Goal: Task Accomplishment & Management: Manage account settings

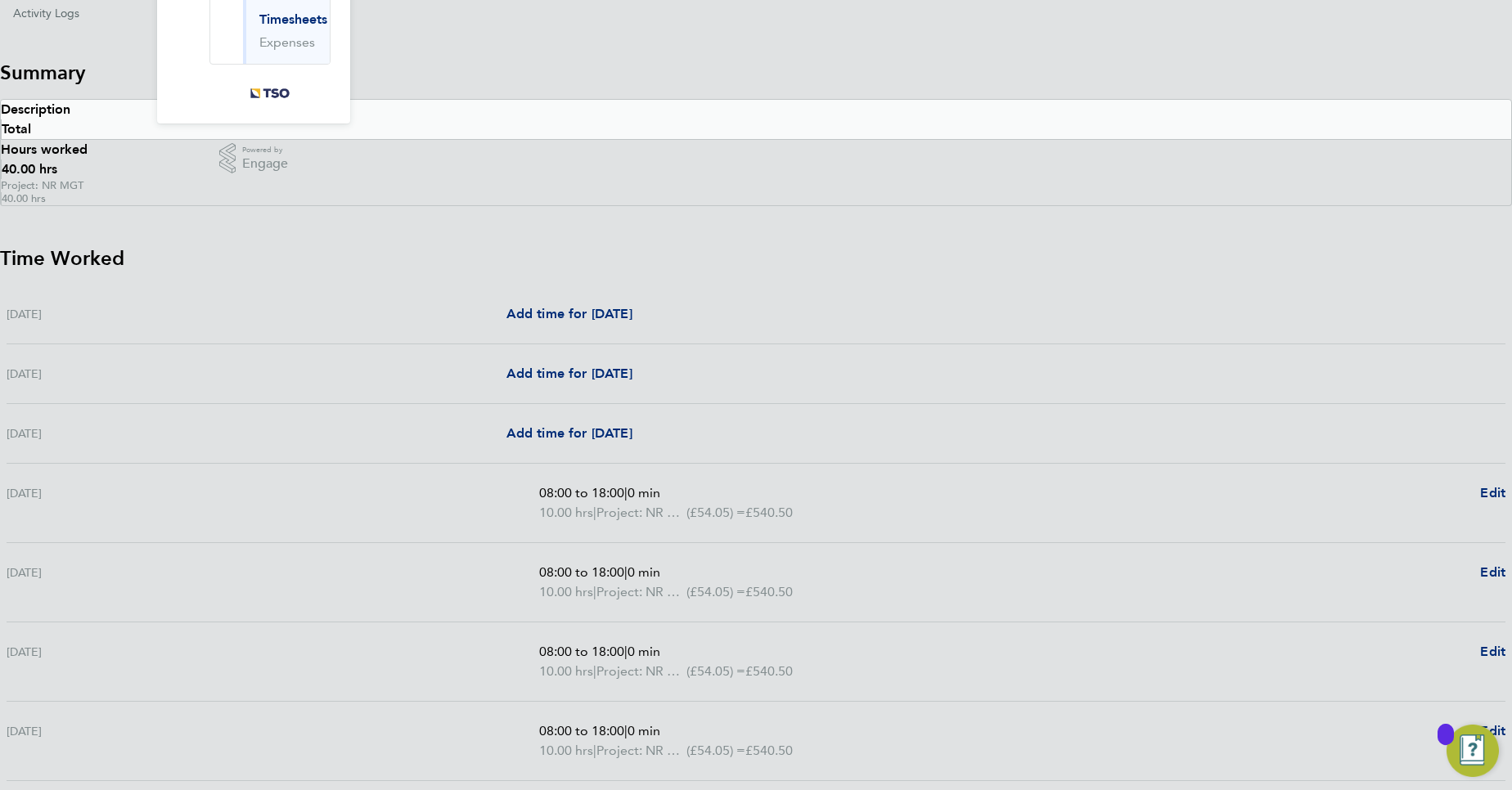
scroll to position [372, 0]
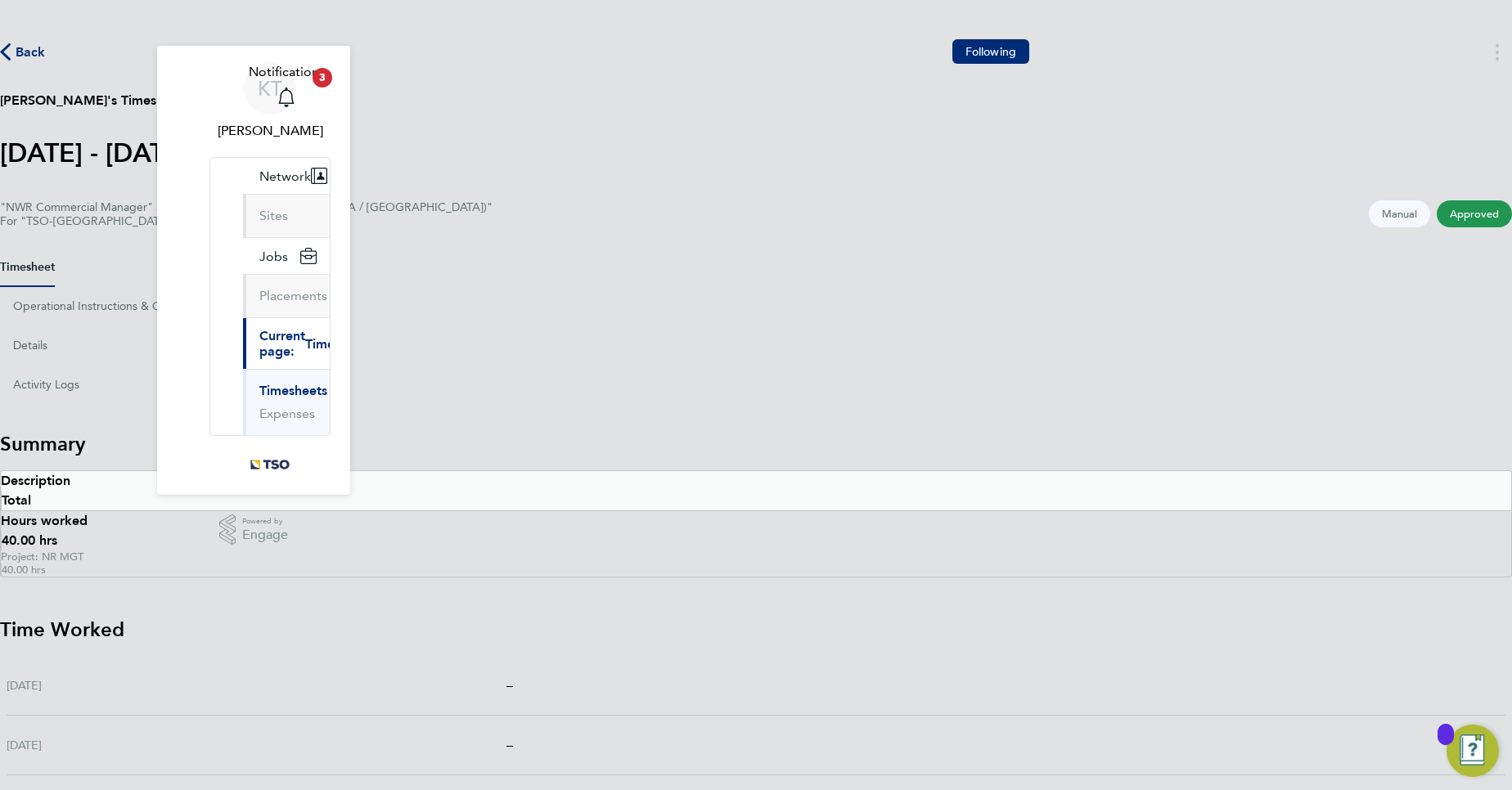
click at [306, 336] on span "Timesheets" at bounding box center [340, 343] width 68 height 15
click at [243, 318] on button "Current page: Timesheets" at bounding box center [323, 343] width 160 height 51
click at [259, 383] on link "Timesheets" at bounding box center [293, 391] width 68 height 15
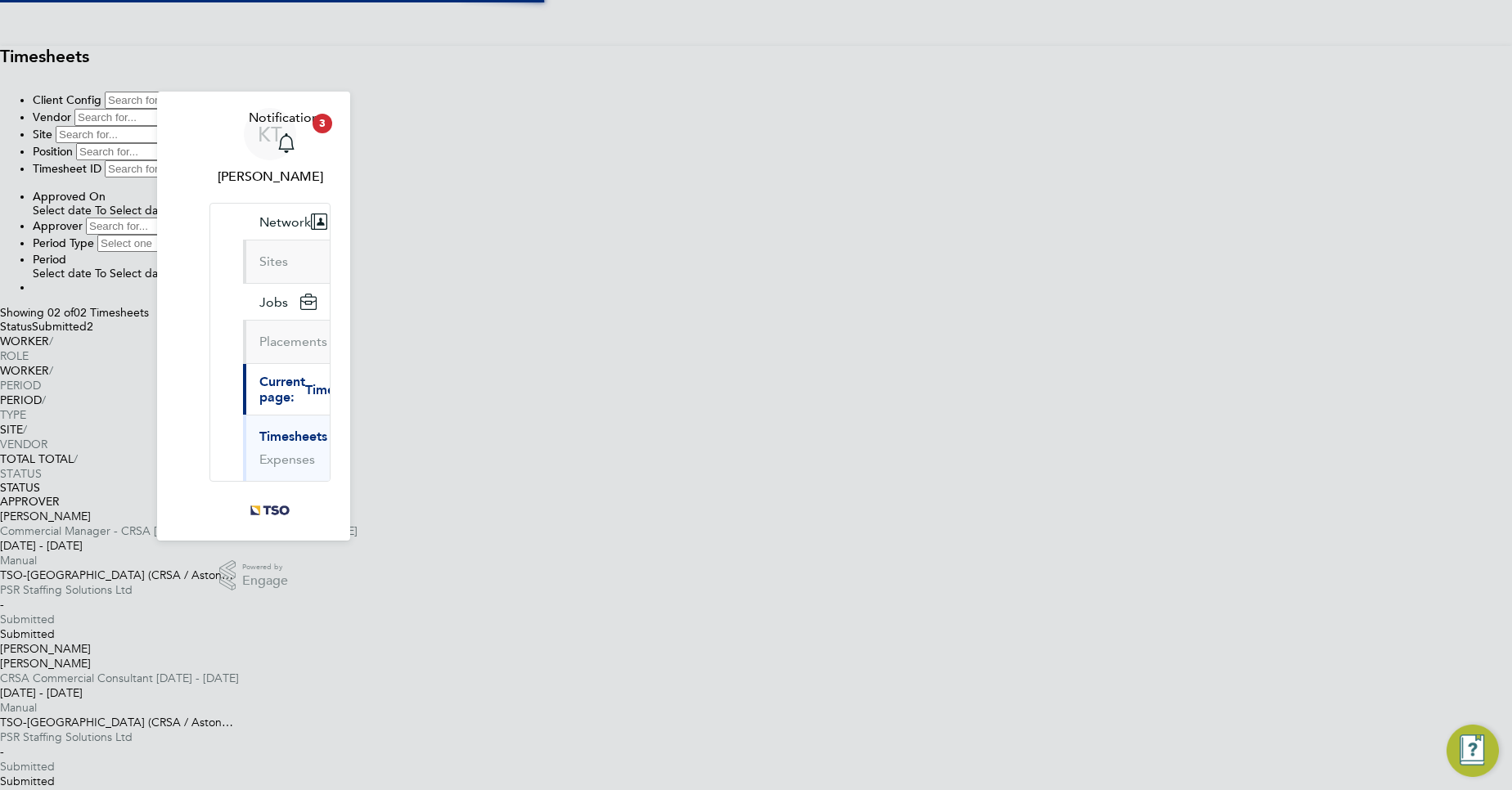
scroll to position [42, 142]
click at [671, 538] on div "16 - 22 Aug 2025 Manual" at bounding box center [756, 553] width 1512 height 29
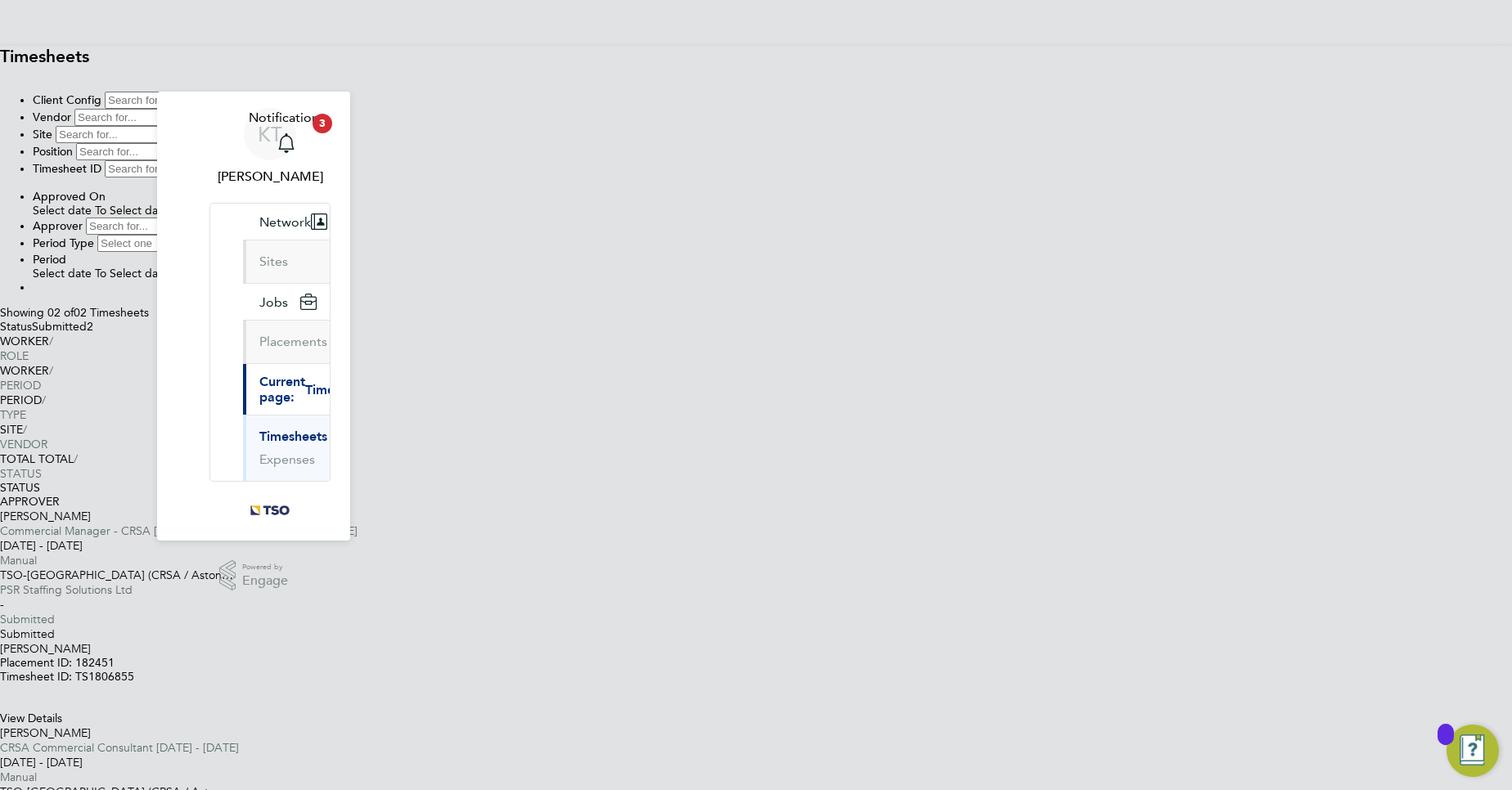
click at [0, 694] on button "Approve" at bounding box center [0, 694] width 0 height 0
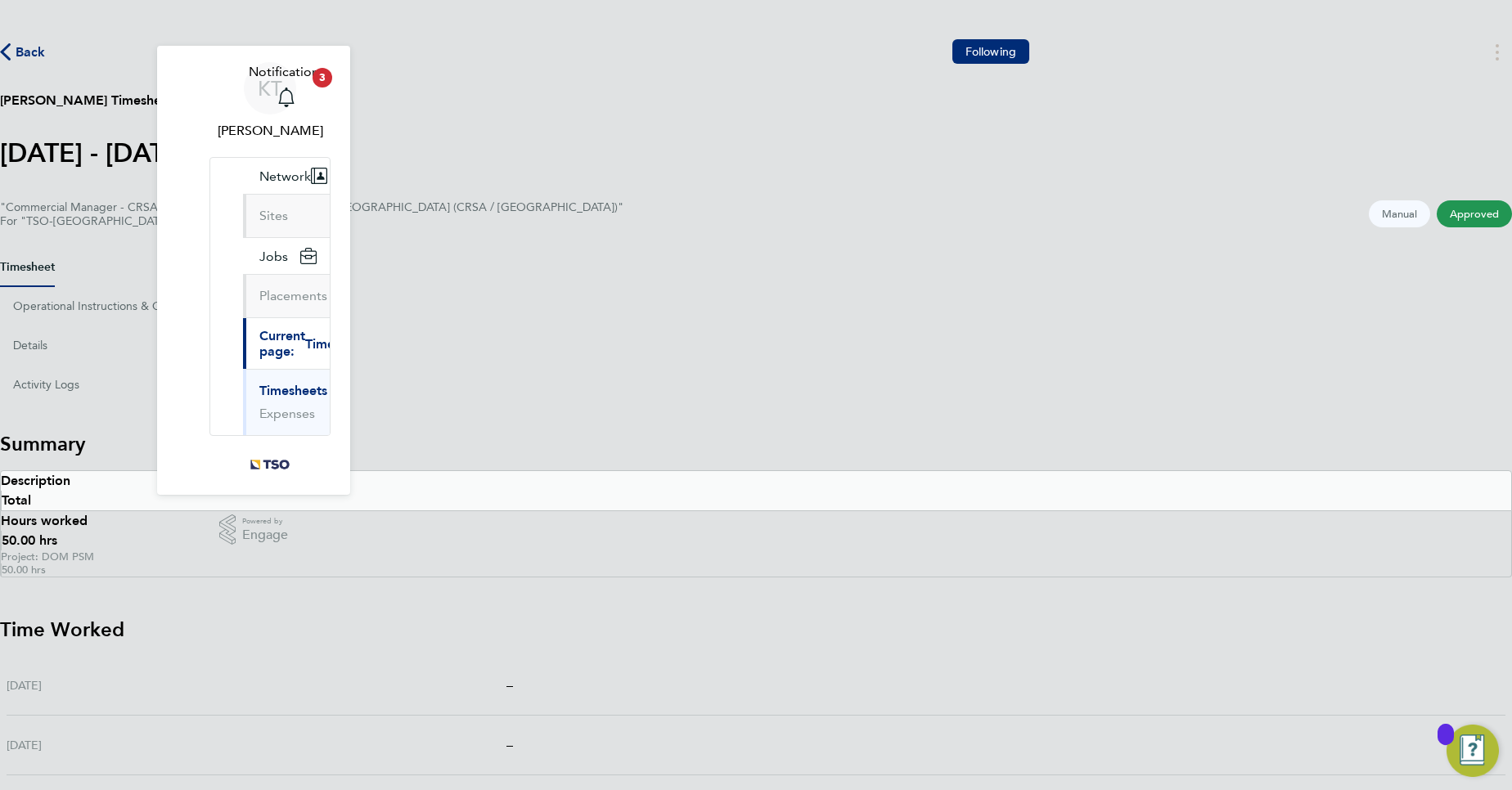
click at [259, 383] on link "Timesheets" at bounding box center [293, 391] width 68 height 15
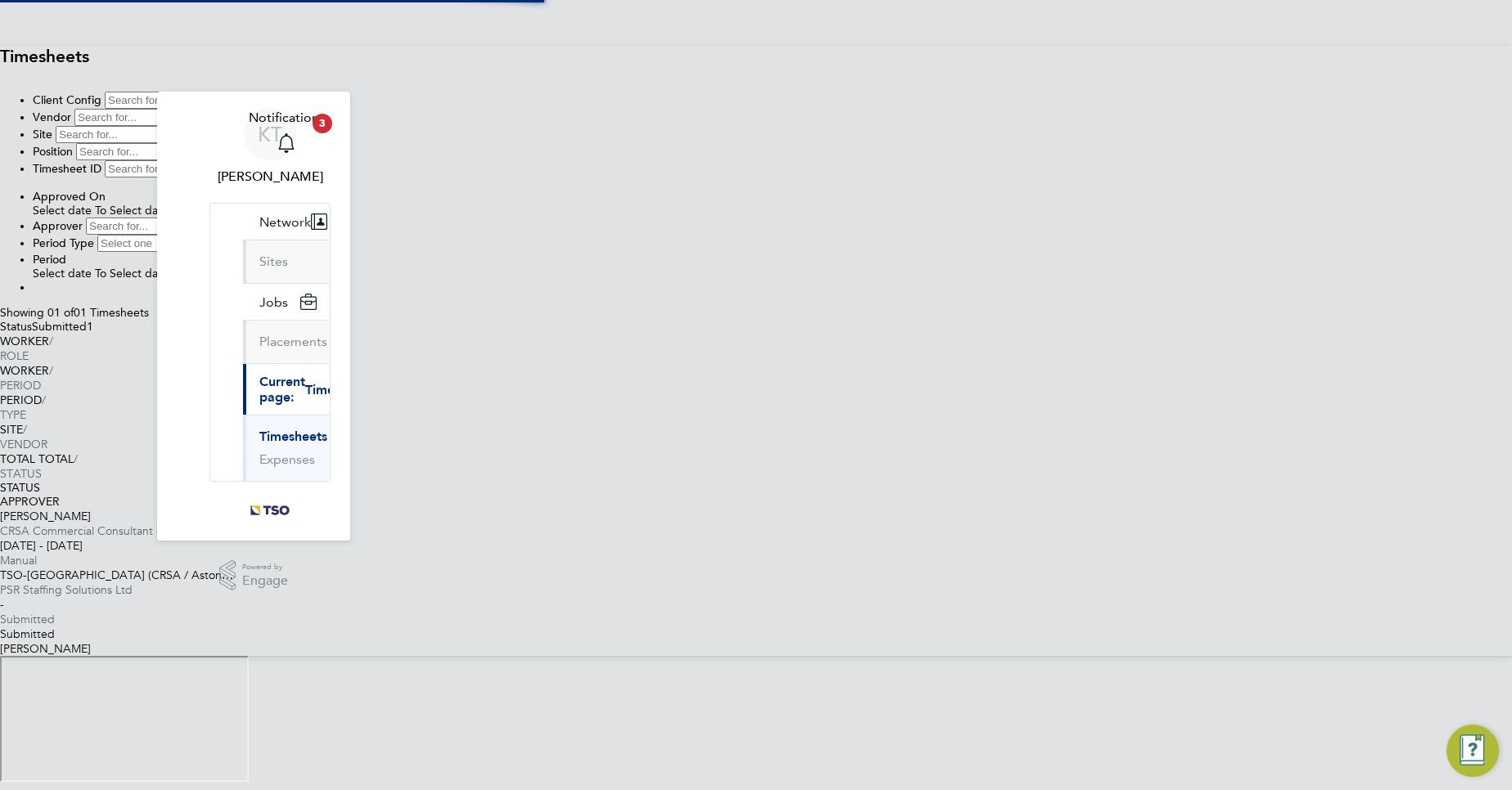
scroll to position [42, 142]
click at [0, 657] on icon at bounding box center [0, 657] width 0 height 0
click at [0, 694] on button "Approve" at bounding box center [0, 694] width 0 height 0
